Goal: Check status: Check status

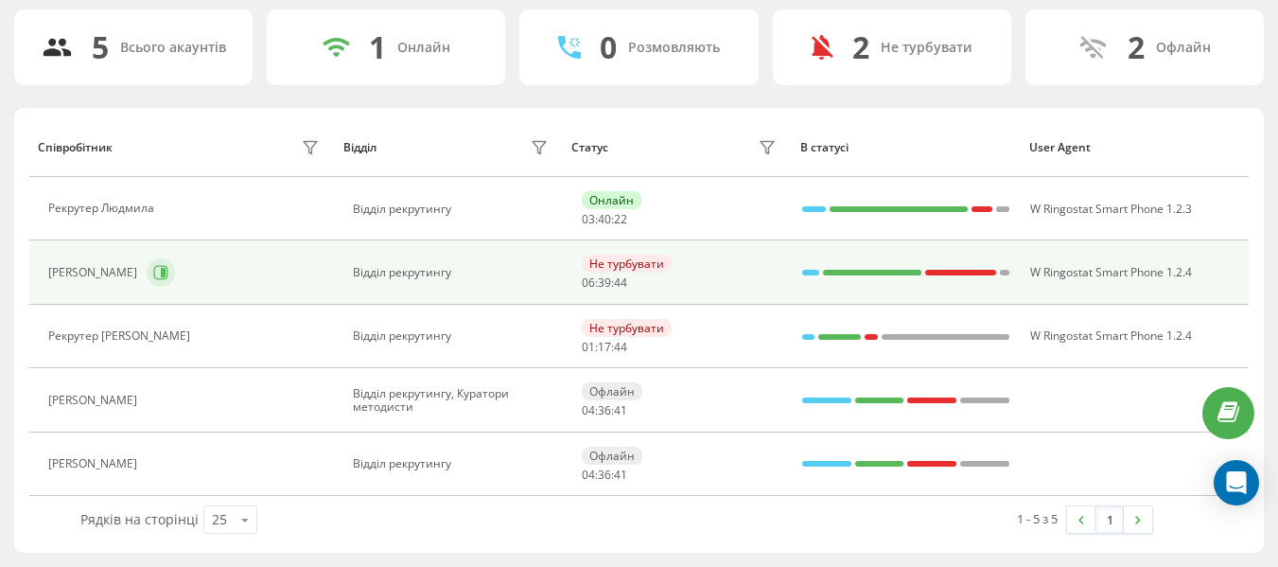
click at [166, 268] on icon at bounding box center [163, 272] width 5 height 9
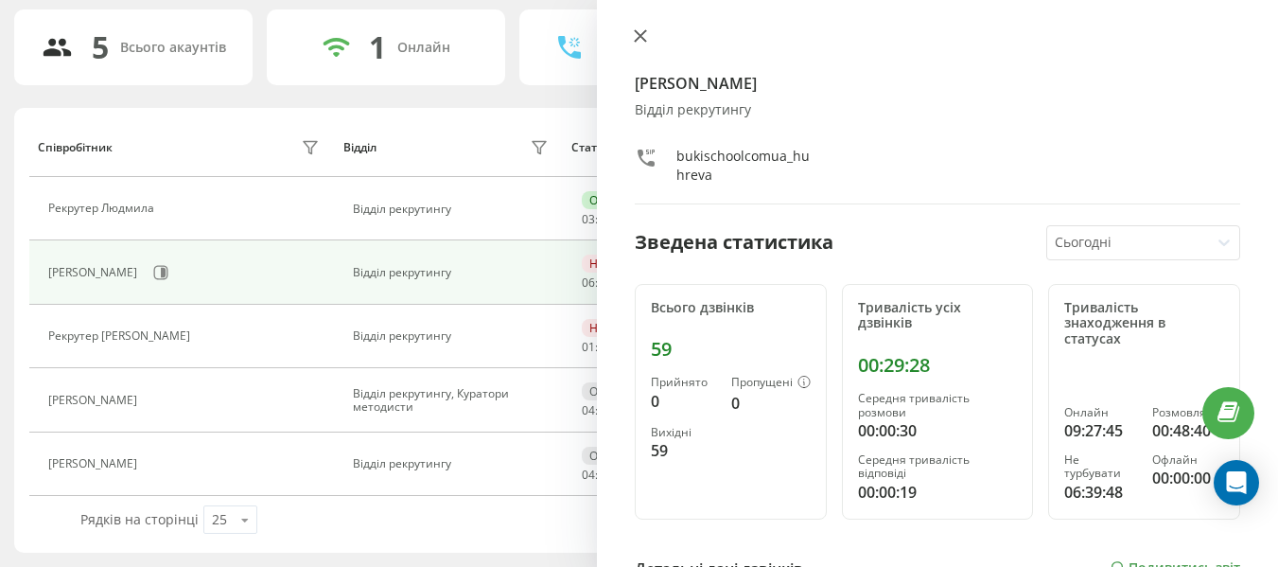
click at [640, 39] on icon at bounding box center [640, 35] width 13 height 13
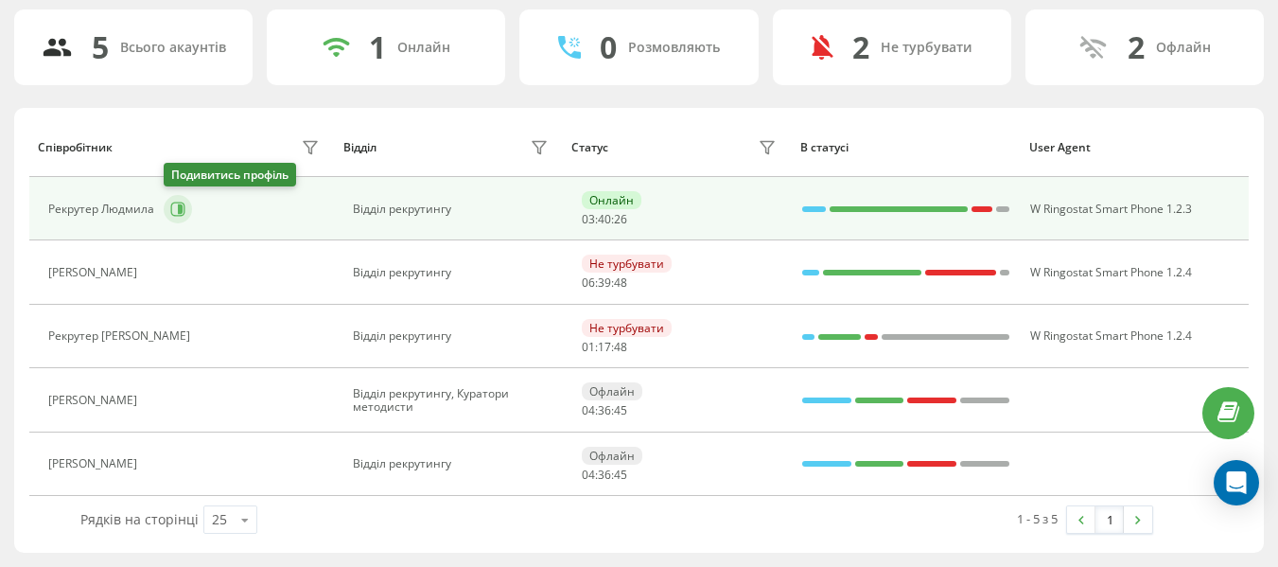
click at [169, 218] on button at bounding box center [178, 209] width 28 height 28
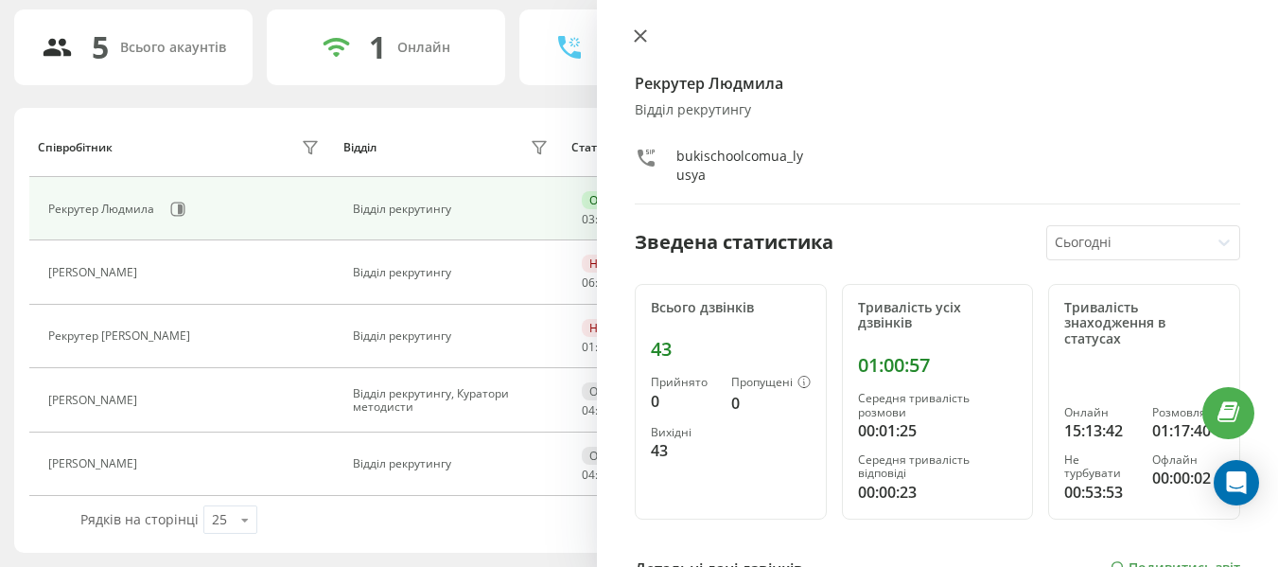
click at [634, 34] on icon at bounding box center [640, 35] width 13 height 13
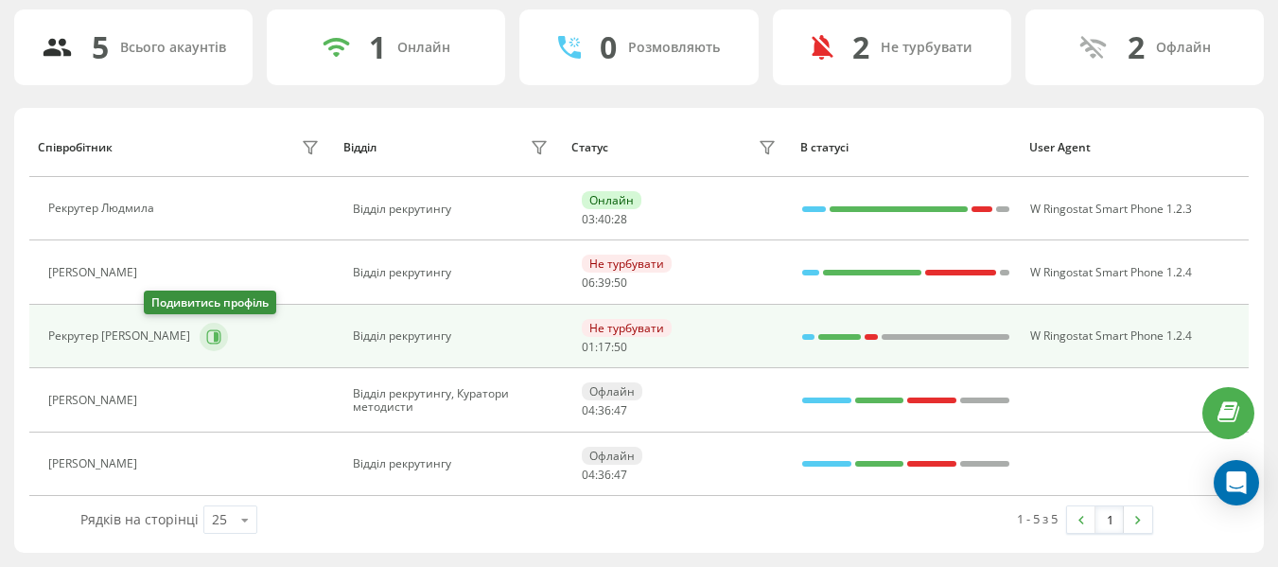
click at [200, 331] on button at bounding box center [214, 337] width 28 height 28
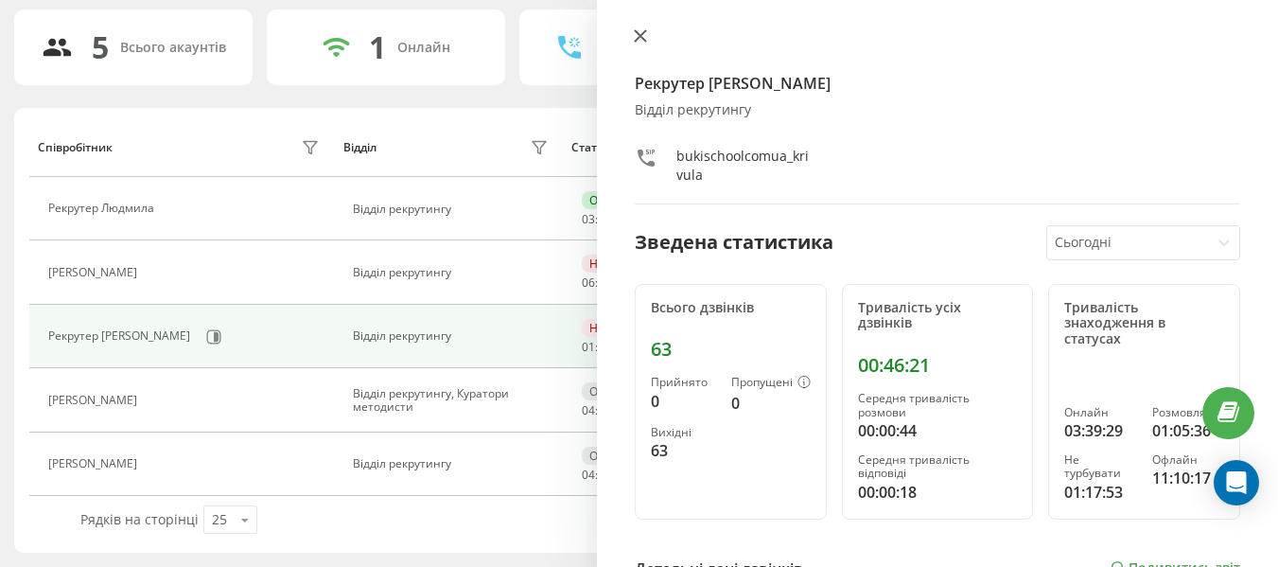
click at [634, 34] on icon at bounding box center [640, 35] width 13 height 13
